Goal: Navigation & Orientation: Find specific page/section

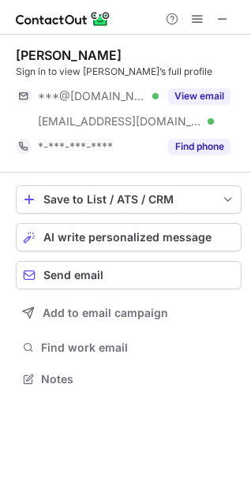
scroll to position [368, 251]
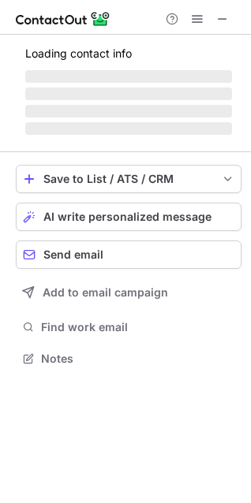
scroll to position [343, 251]
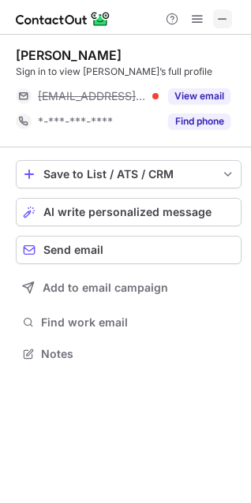
click at [223, 25] on span at bounding box center [222, 19] width 13 height 13
